Goal: Transaction & Acquisition: Purchase product/service

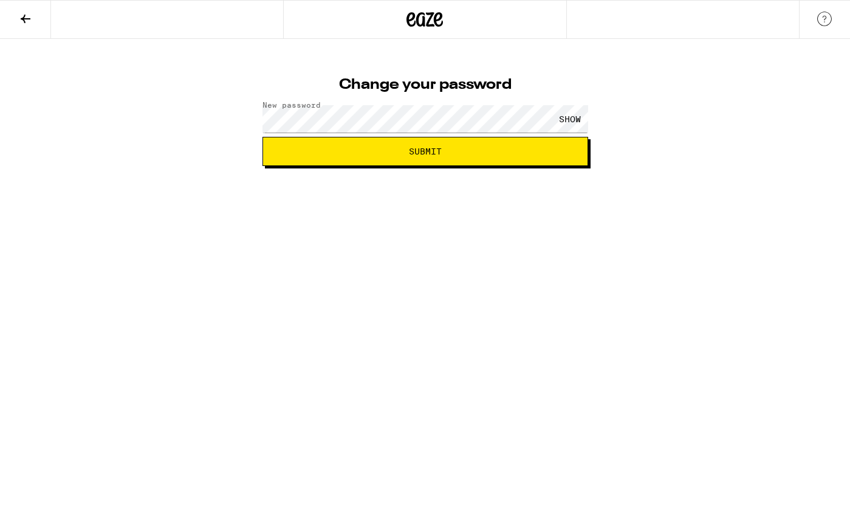
click at [415, 153] on span "Submit" at bounding box center [425, 151] width 33 height 9
